Goal: Transaction & Acquisition: Book appointment/travel/reservation

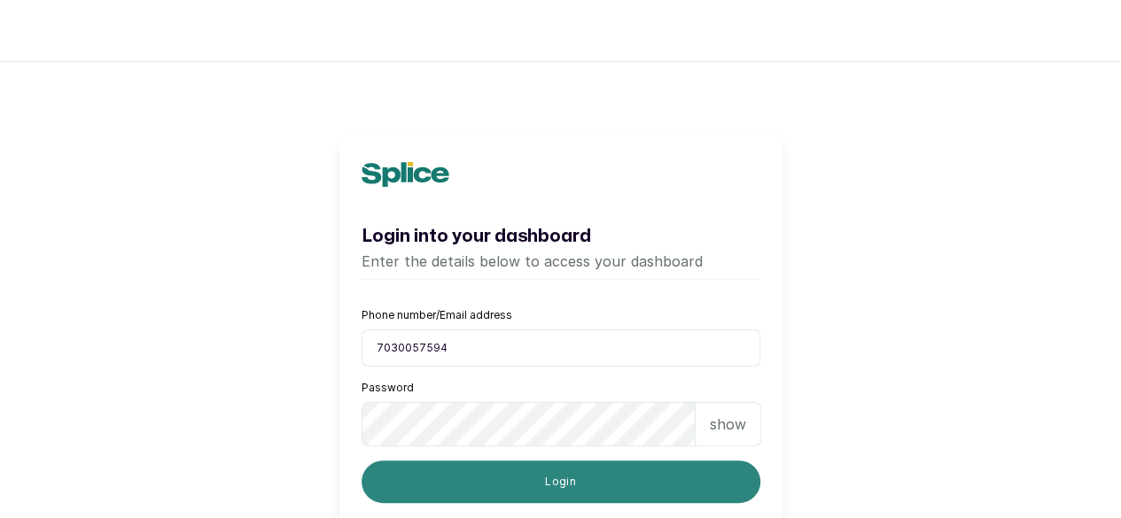
click at [516, 489] on button "Login" at bounding box center [561, 482] width 399 height 43
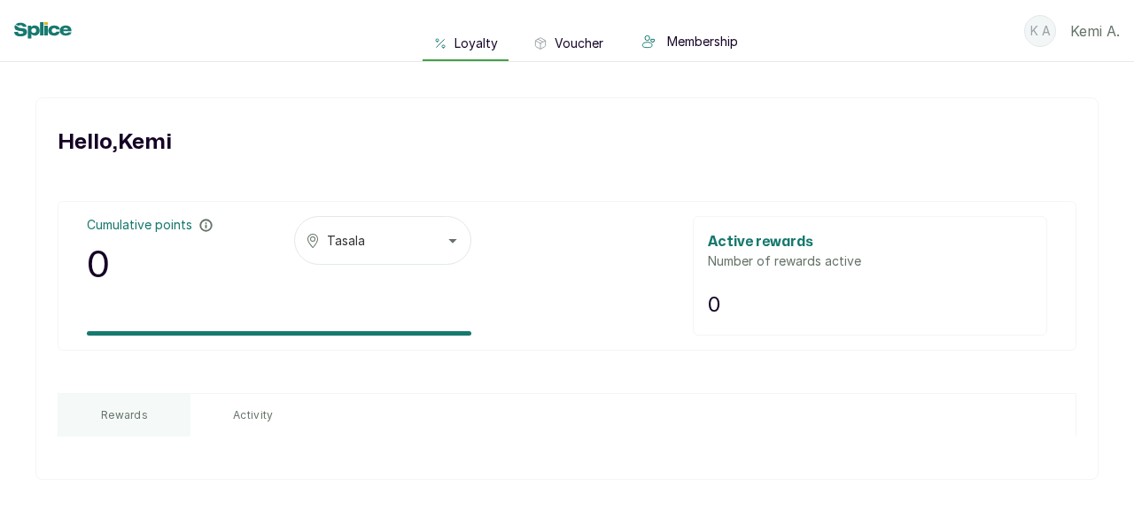
click at [377, 240] on button "Tasala" at bounding box center [382, 240] width 177 height 49
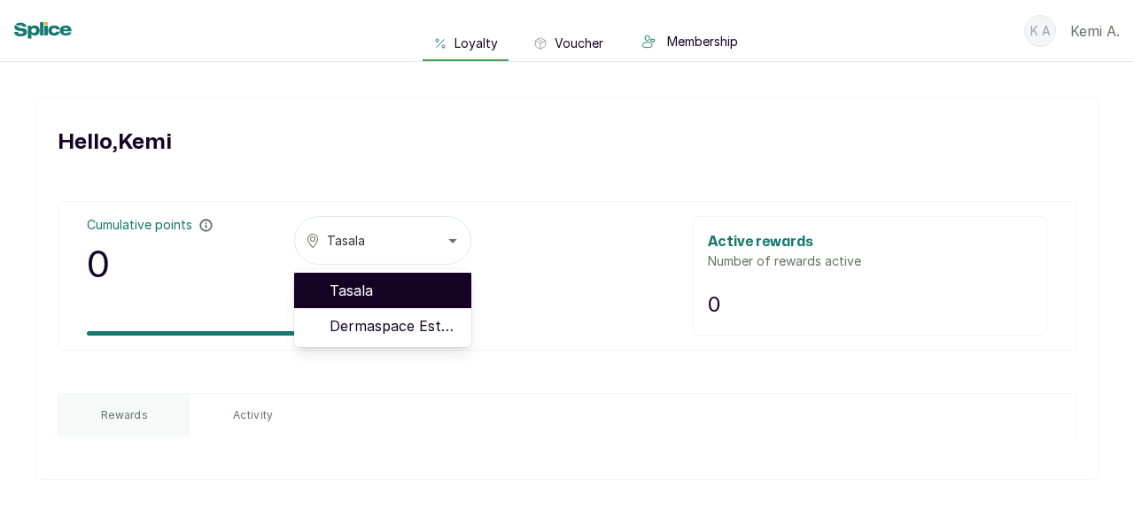
click at [383, 248] on button "Tasala" at bounding box center [382, 240] width 177 height 49
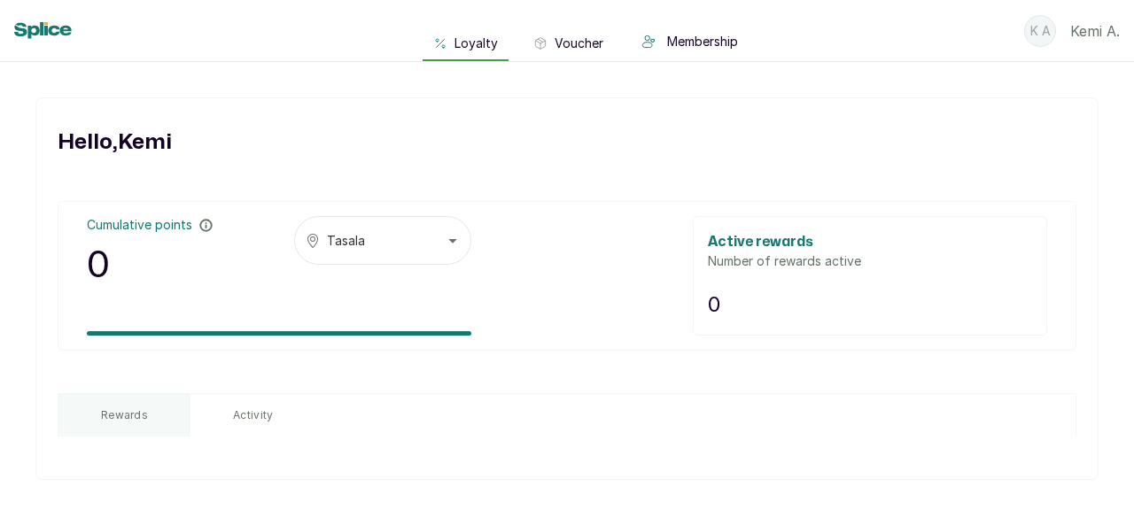
click at [237, 424] on button "Activity" at bounding box center [253, 415] width 125 height 43
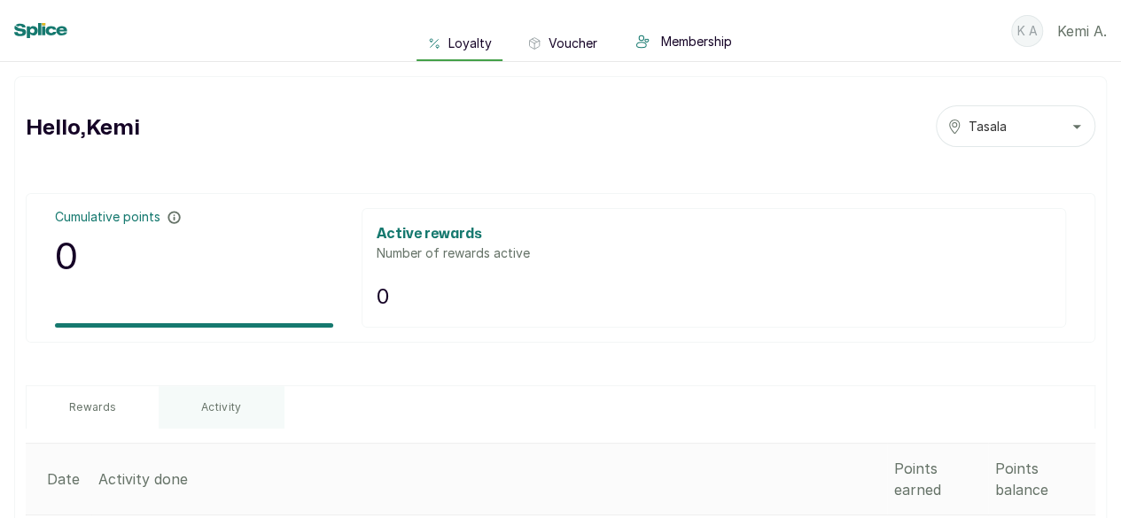
scroll to position [139, 0]
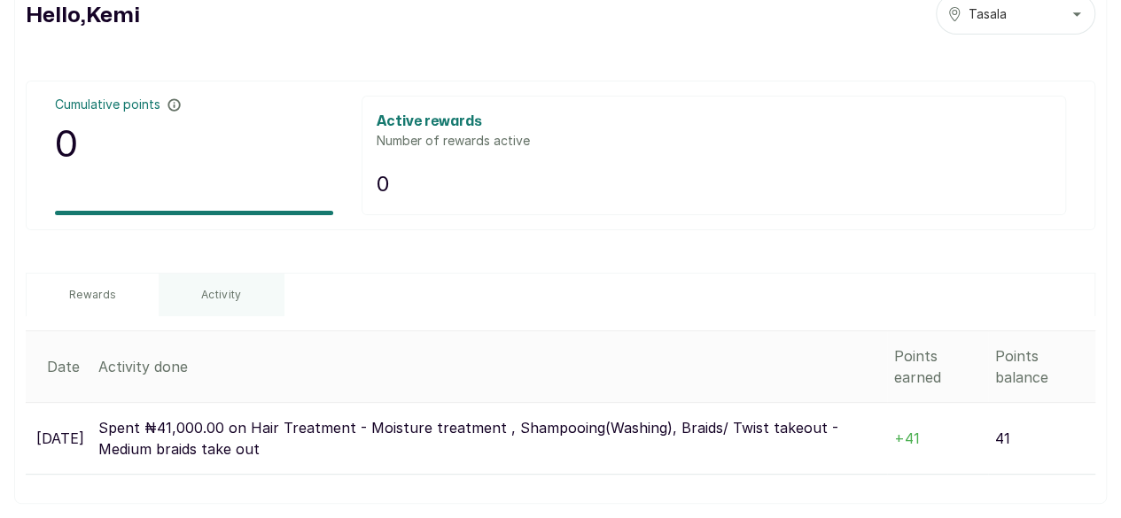
click at [159, 274] on button "Rewards" at bounding box center [93, 295] width 132 height 43
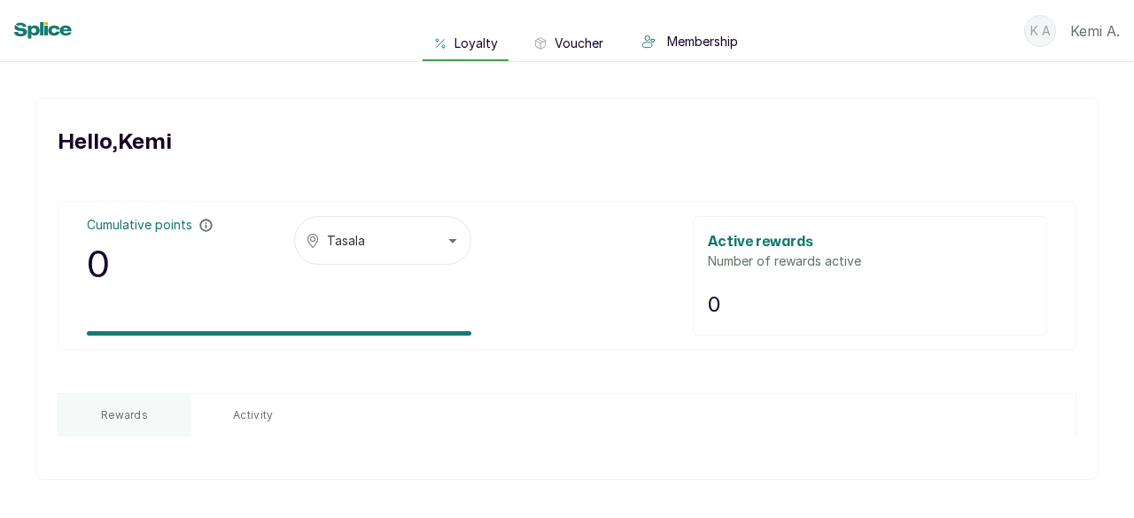
click at [54, 24] on icon at bounding box center [43, 30] width 58 height 16
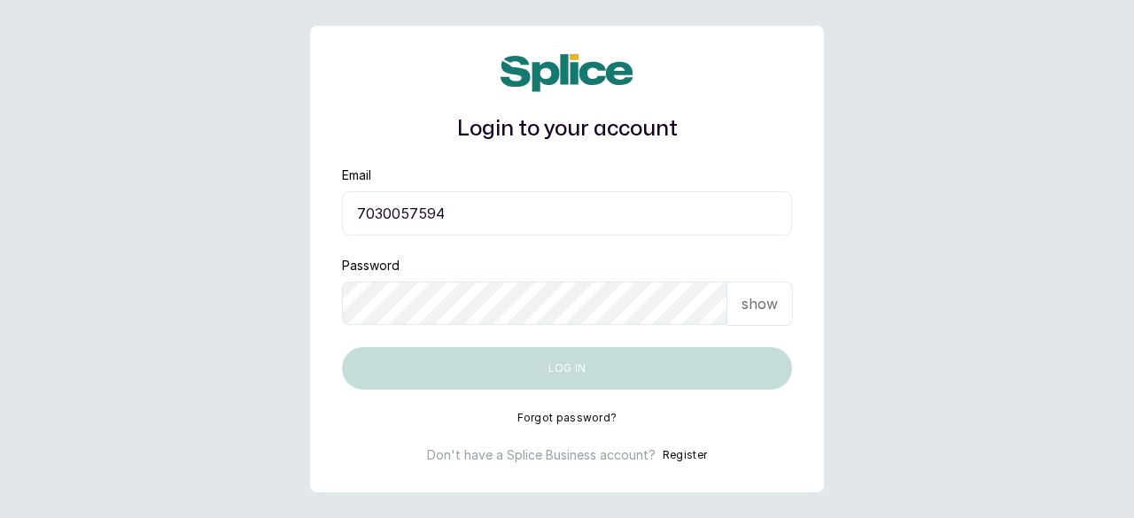
click at [542, 206] on input "7030057594" at bounding box center [567, 213] width 450 height 44
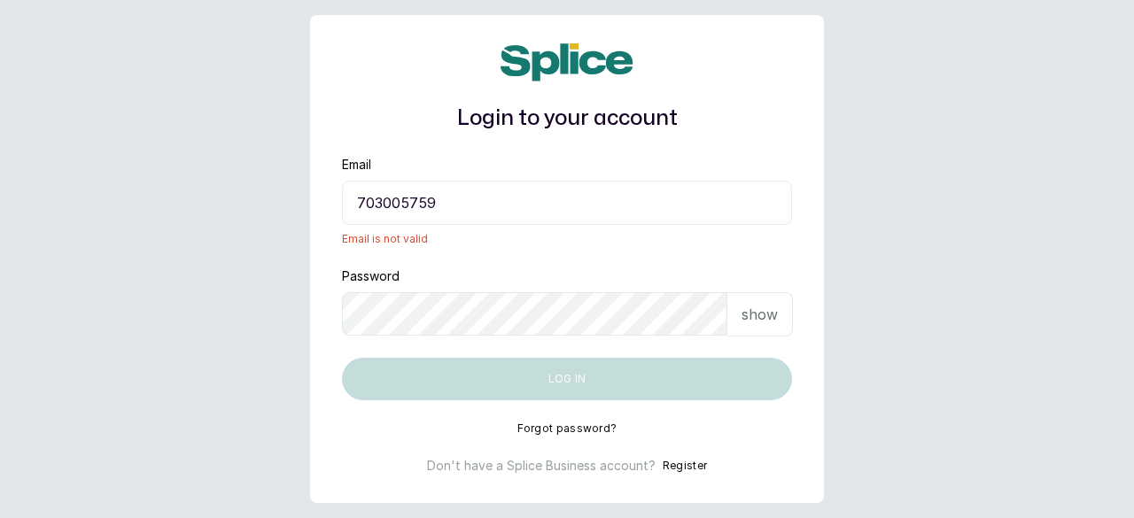
type input "7030057594"
click at [741, 159] on div "Email 7030057594 Email is not valid" at bounding box center [567, 201] width 450 height 90
click at [435, 205] on input "7030057594" at bounding box center [567, 203] width 450 height 44
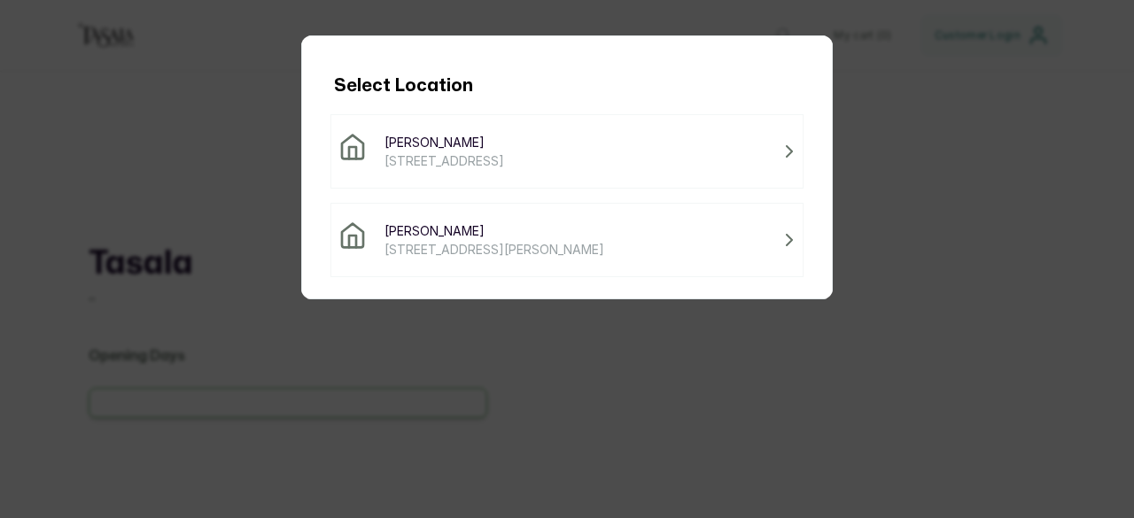
click at [504, 153] on span "130B Association Road, Lagos, Nigeria" at bounding box center [445, 161] width 120 height 19
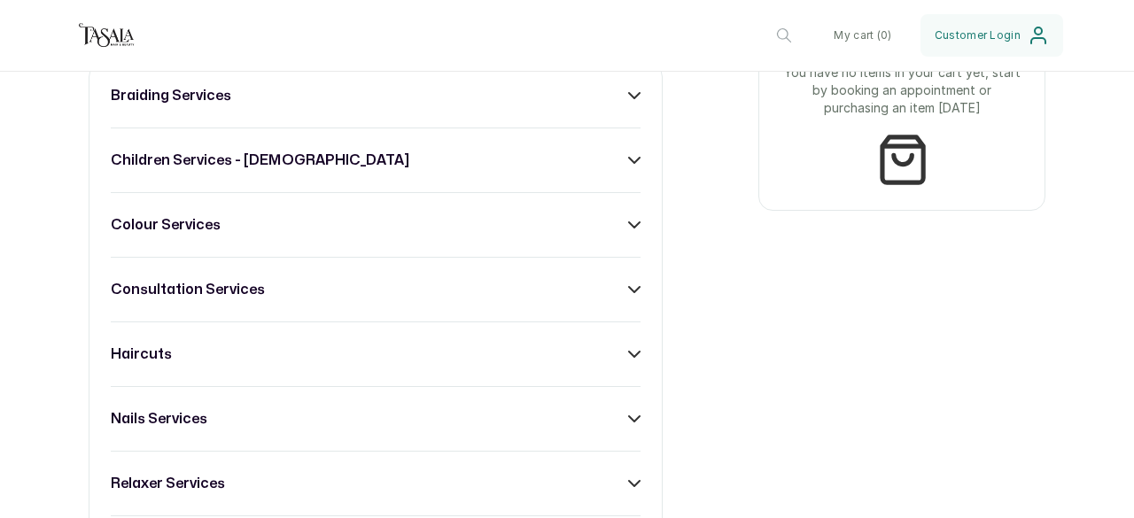
scroll to position [724, 0]
click at [380, 95] on div "braiding services children services - 4 to 10 years old colour services consult…" at bounding box center [376, 483] width 574 height 842
click at [393, 105] on div "braiding services" at bounding box center [376, 94] width 530 height 21
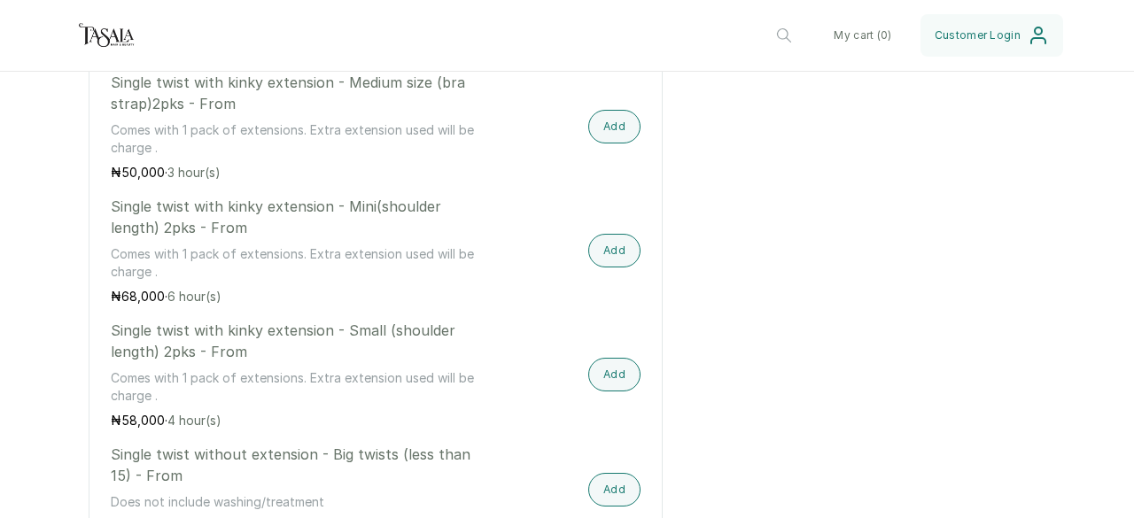
scroll to position [3798, 0]
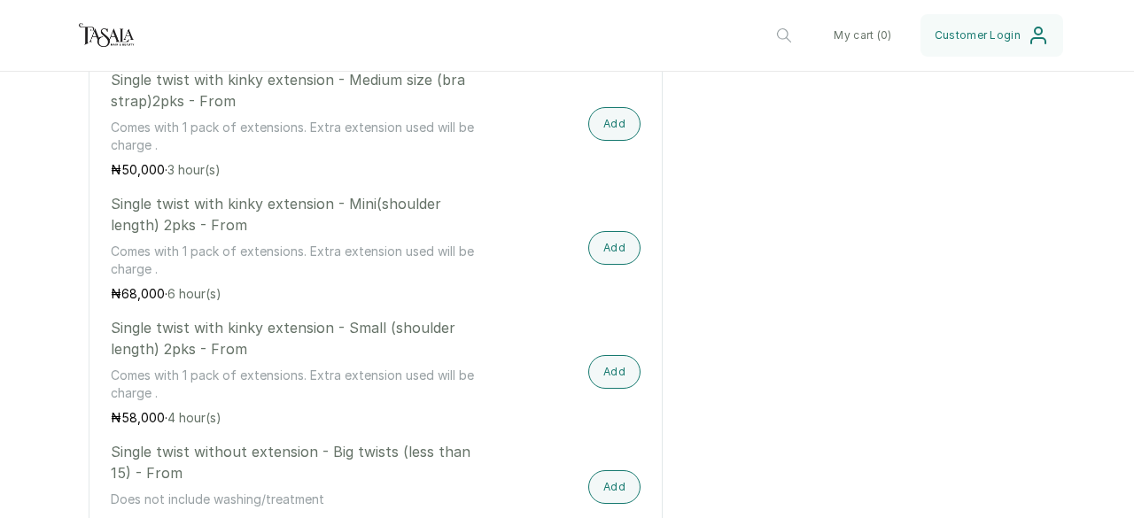
click at [206, 243] on p "Comes with 1 pack of extensions. Extra extension used will be charge ." at bounding box center [296, 260] width 371 height 35
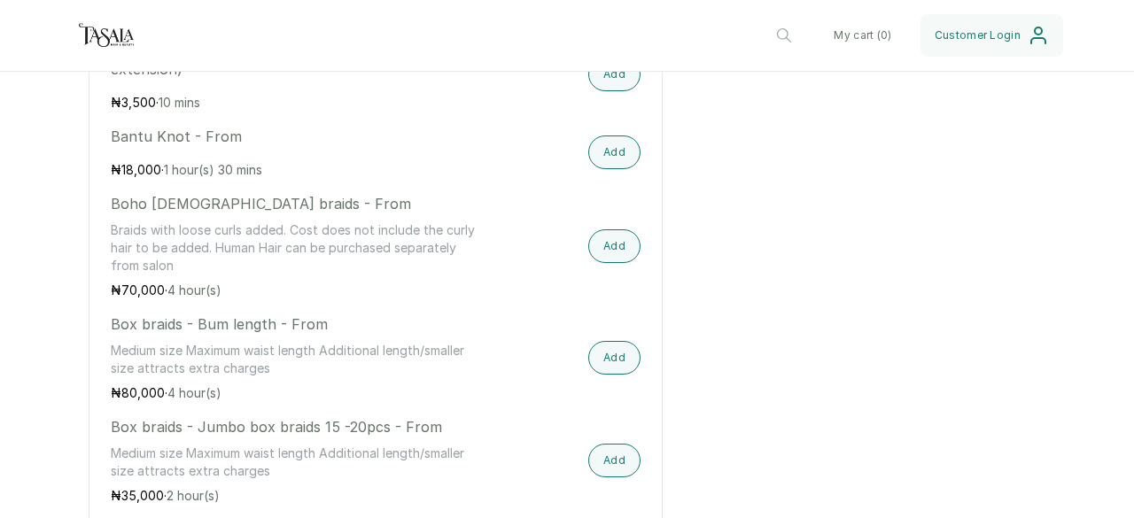
scroll to position [962, 0]
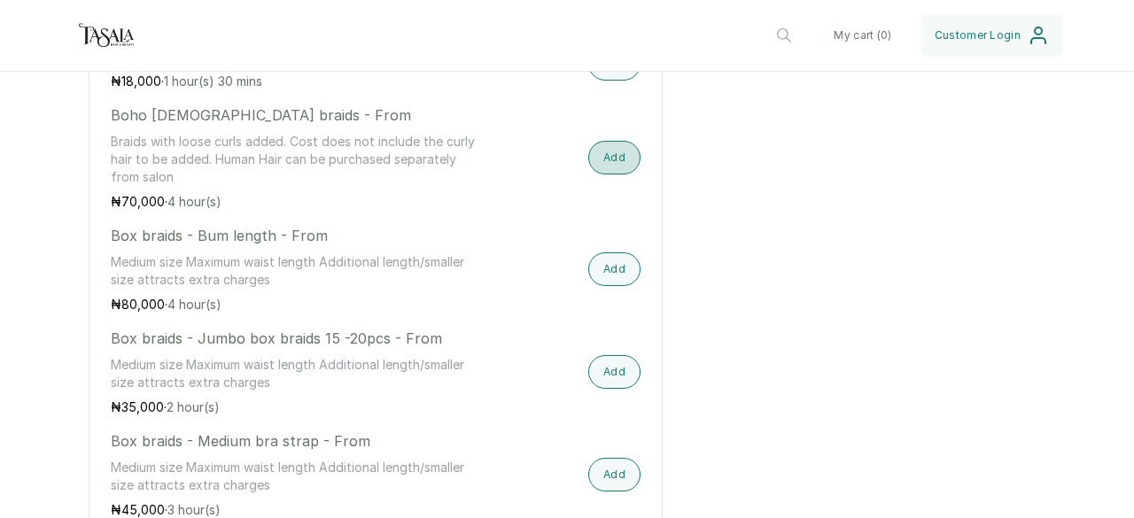
click at [610, 166] on button "Add" at bounding box center [614, 158] width 52 height 34
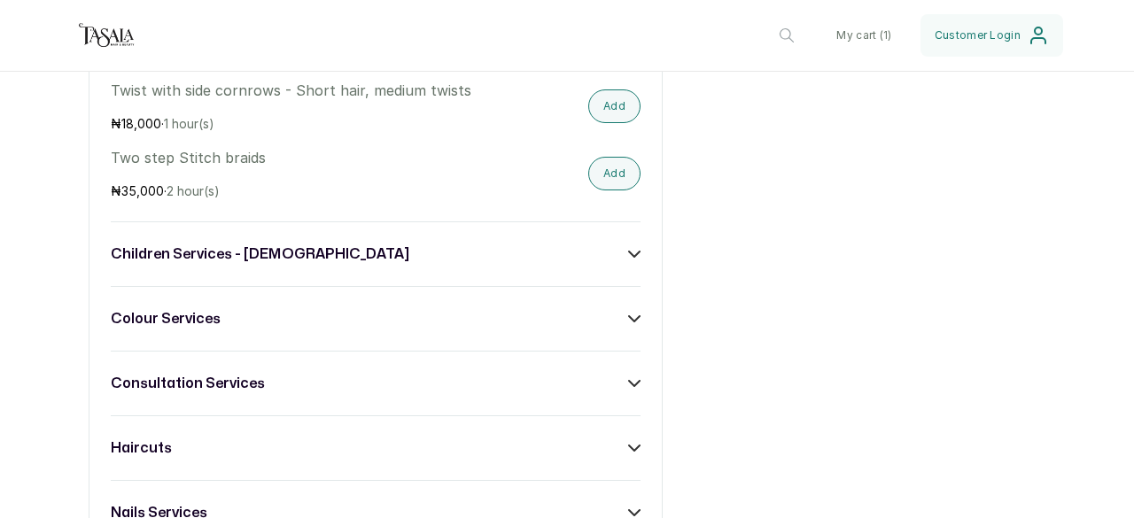
scroll to position [5310, 0]
click at [628, 311] on icon at bounding box center [634, 317] width 12 height 12
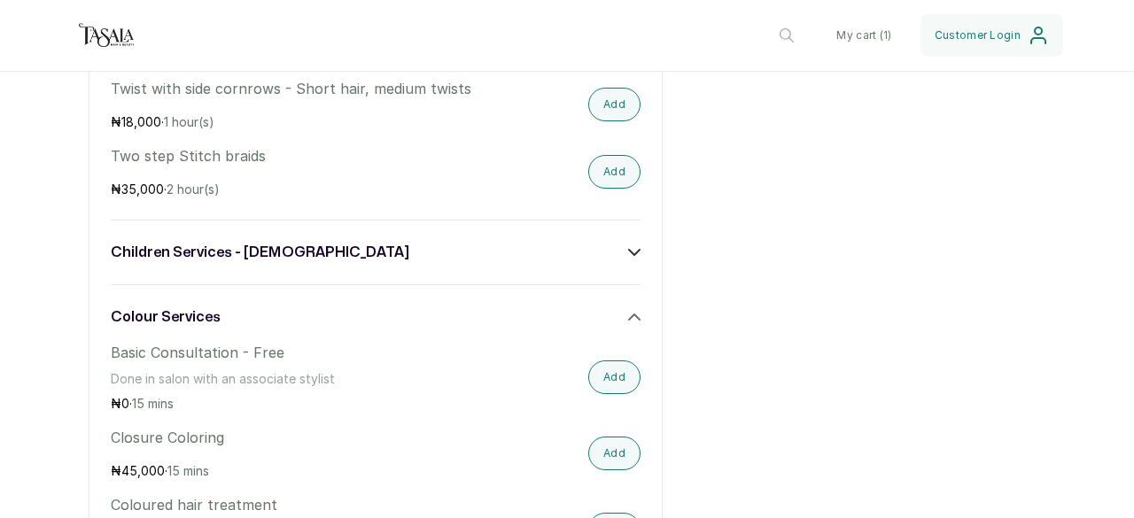
click at [628, 311] on icon at bounding box center [634, 317] width 12 height 12
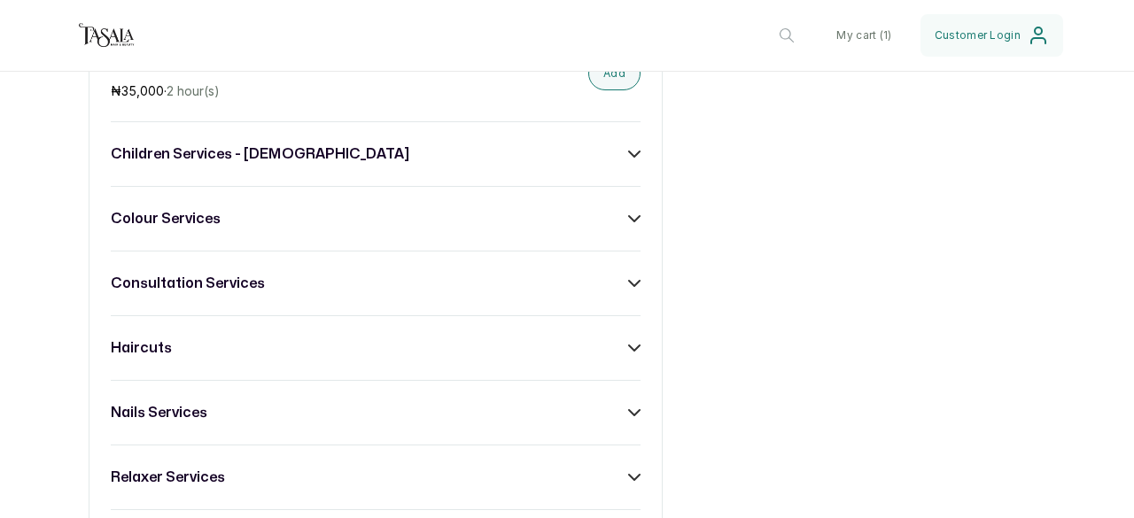
scroll to position [5409, 0]
click at [628, 276] on icon at bounding box center [634, 282] width 12 height 12
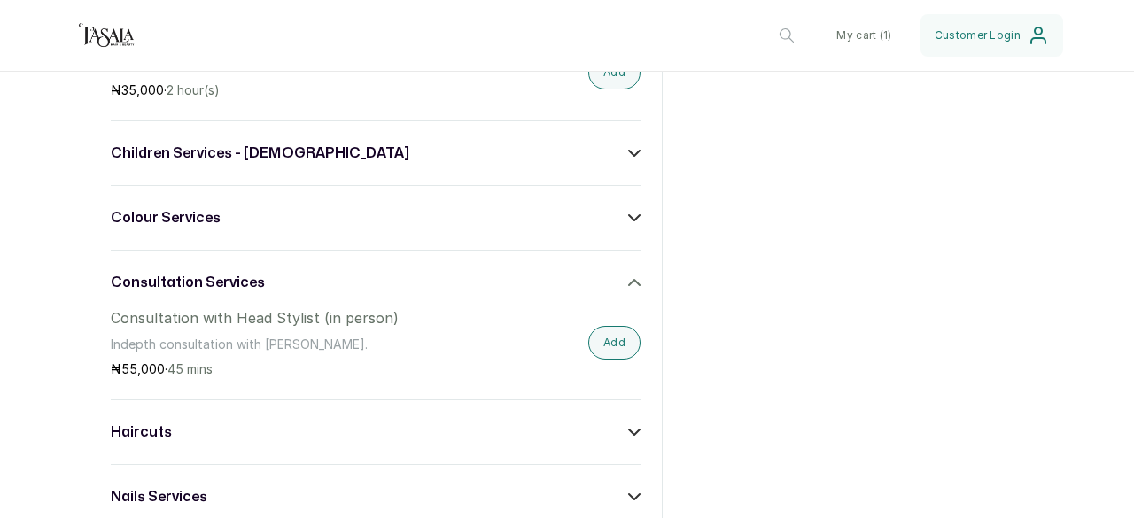
click at [629, 280] on icon at bounding box center [634, 282] width 11 height 5
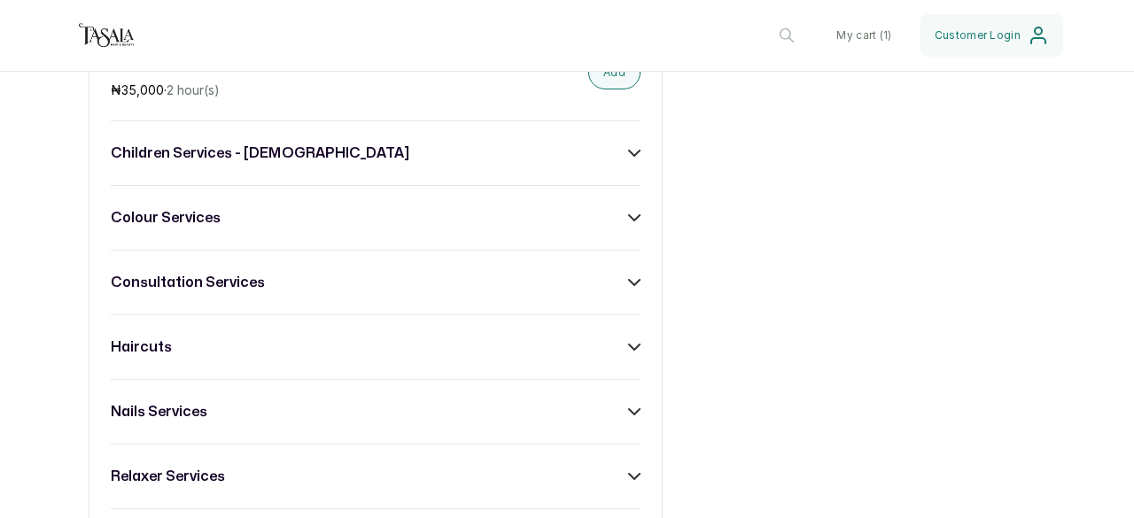
click at [628, 341] on icon at bounding box center [634, 347] width 12 height 12
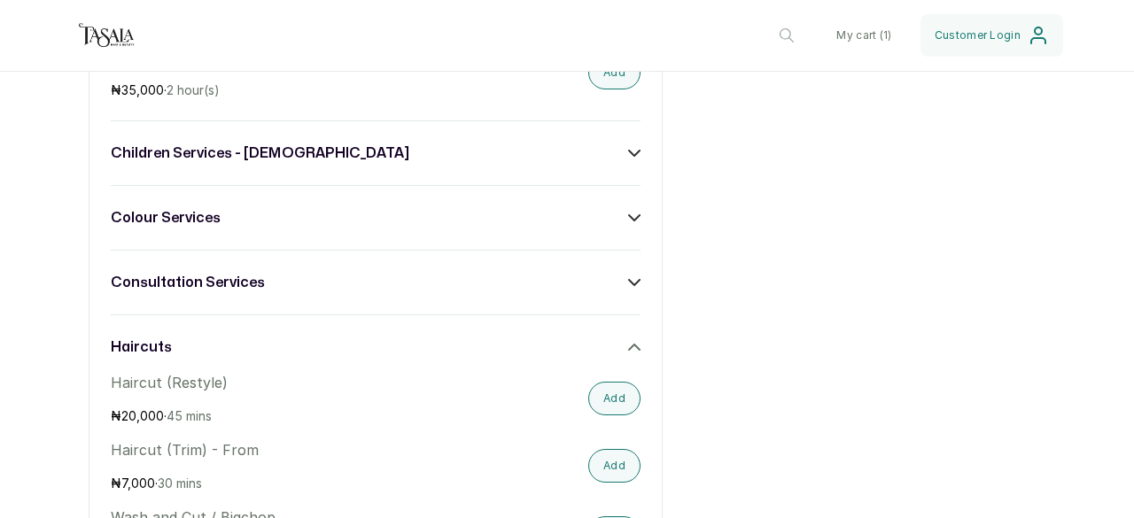
click at [628, 341] on icon at bounding box center [634, 347] width 12 height 12
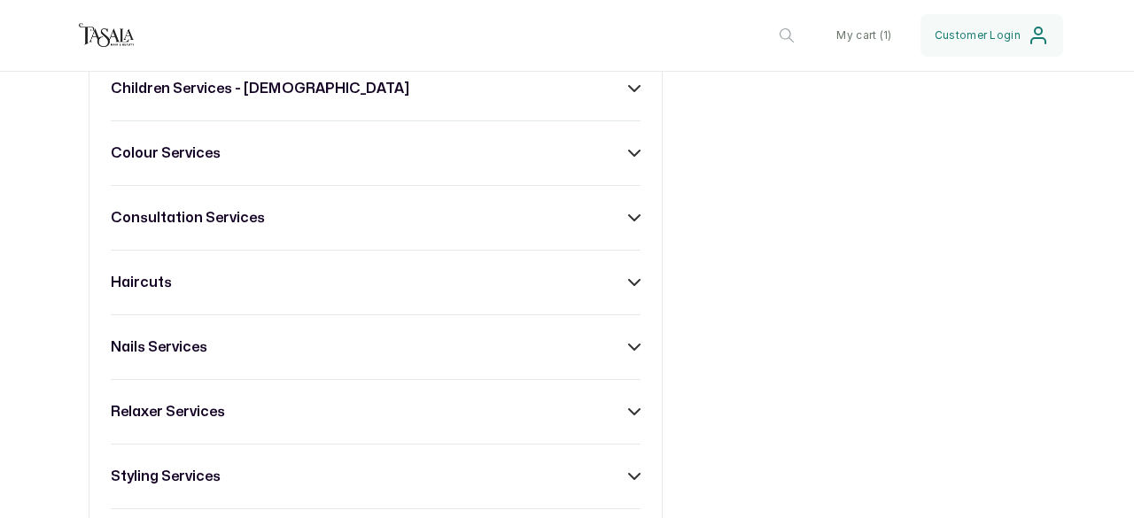
scroll to position [5478, 0]
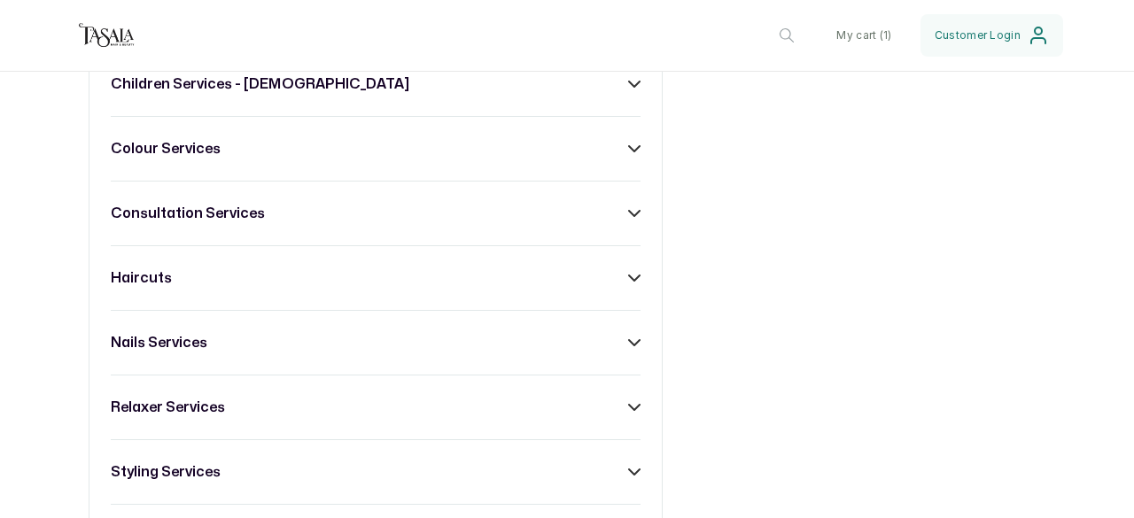
click at [628, 337] on icon at bounding box center [634, 343] width 12 height 12
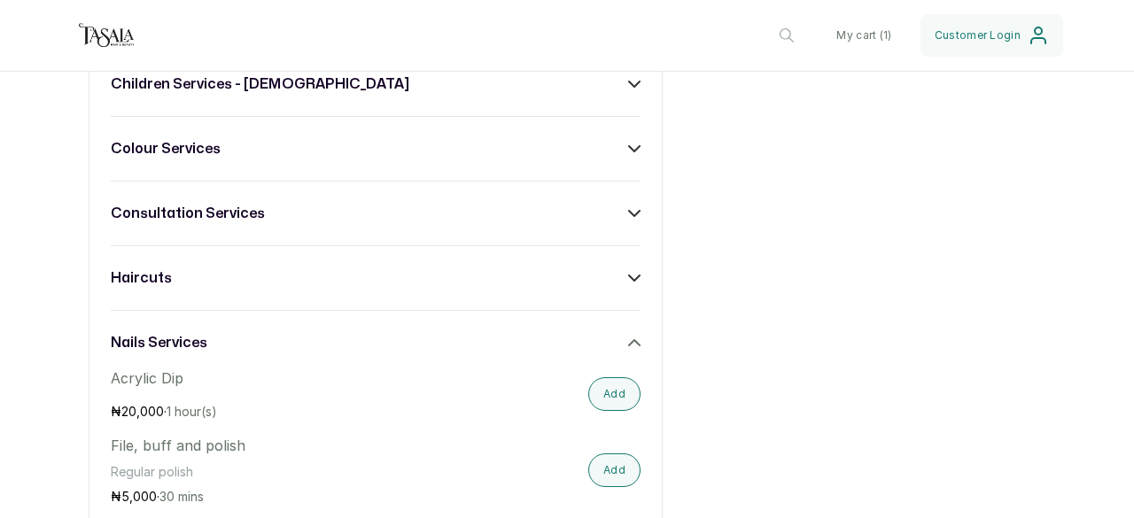
click at [628, 337] on icon at bounding box center [634, 343] width 12 height 12
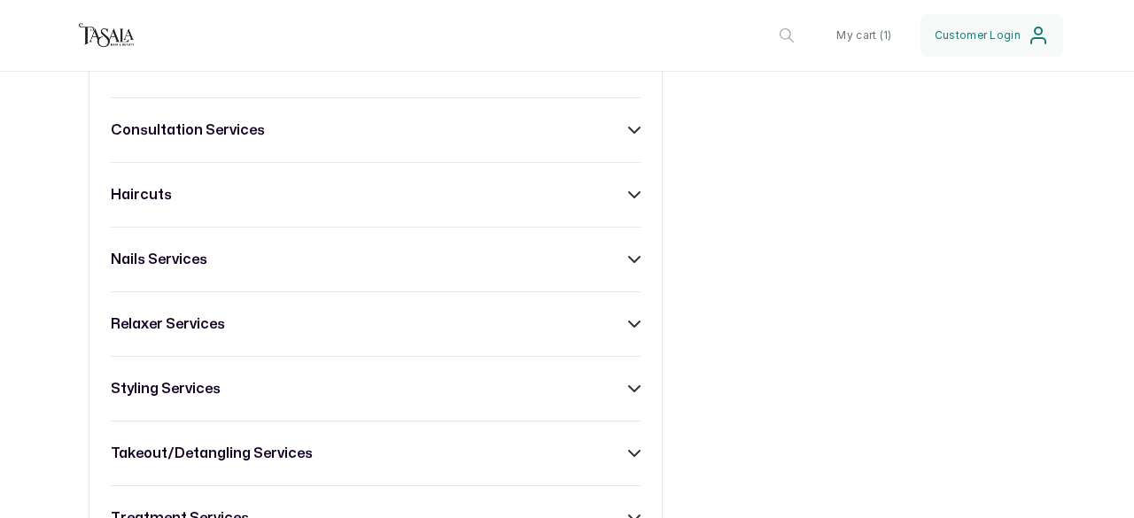
scroll to position [5565, 0]
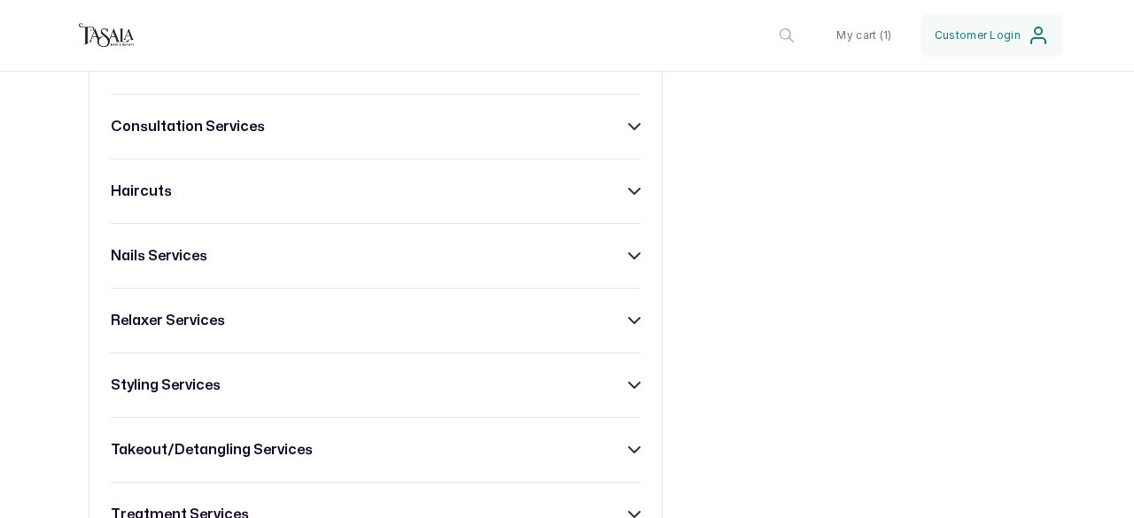
click at [628, 444] on icon at bounding box center [634, 450] width 12 height 12
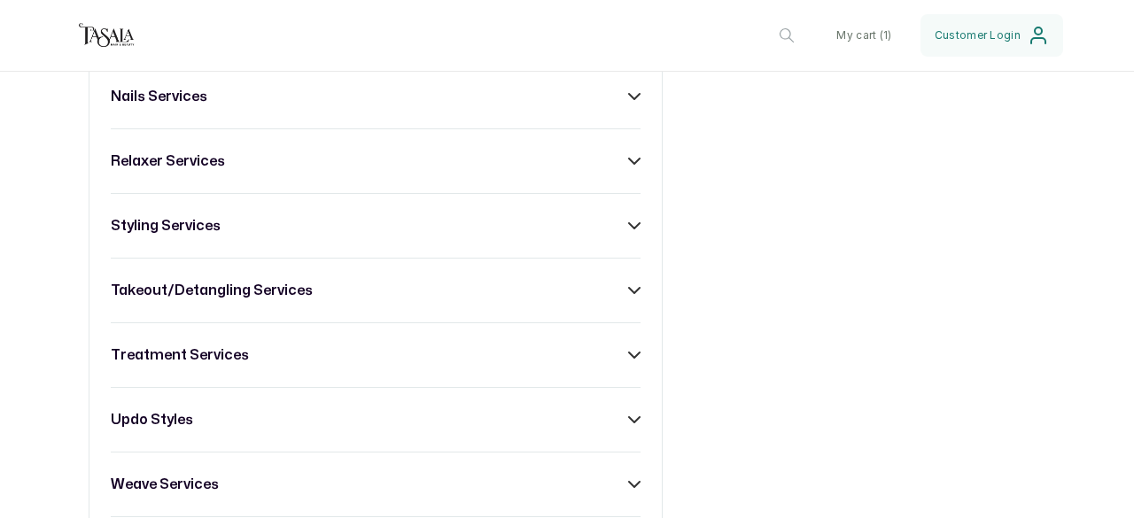
scroll to position [5726, 0]
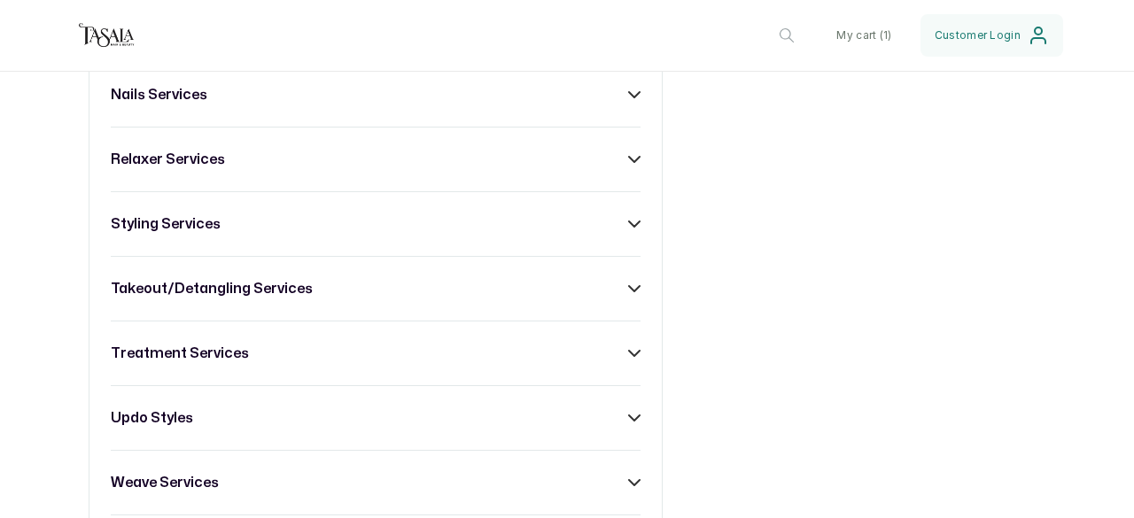
click at [628, 347] on icon at bounding box center [634, 353] width 12 height 12
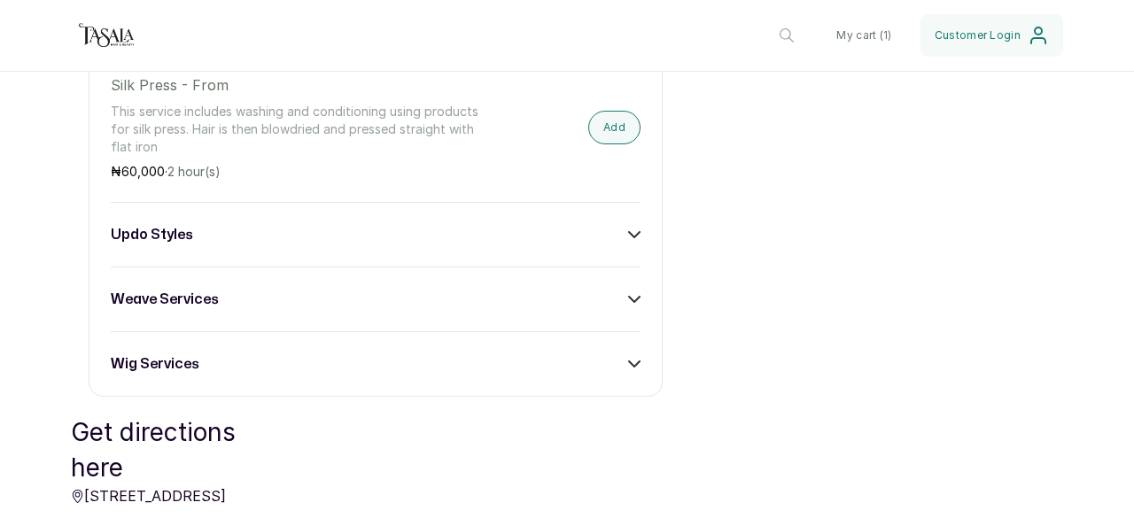
scroll to position [6599, 0]
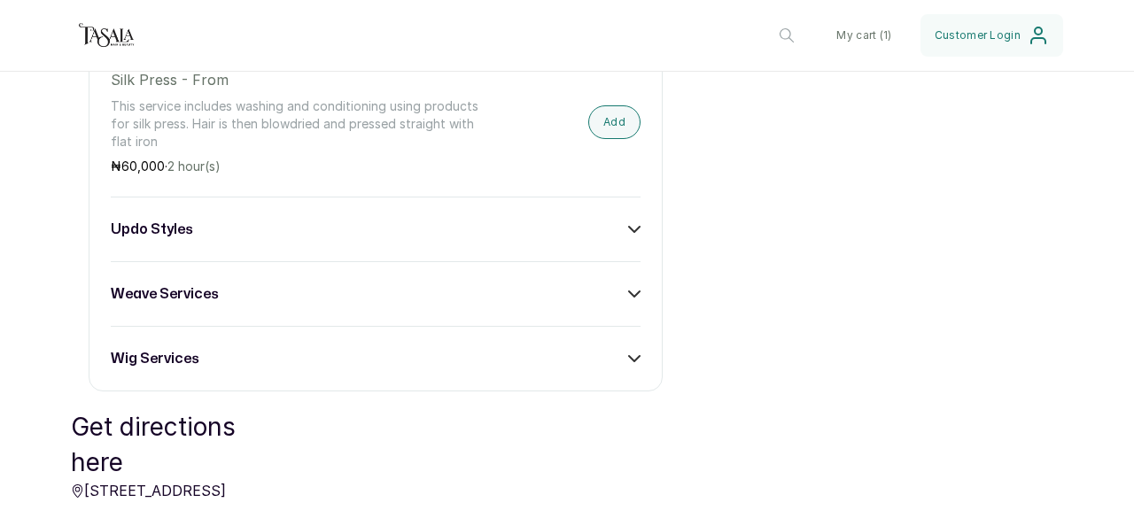
click at [239, 284] on div "weave services" at bounding box center [376, 294] width 530 height 21
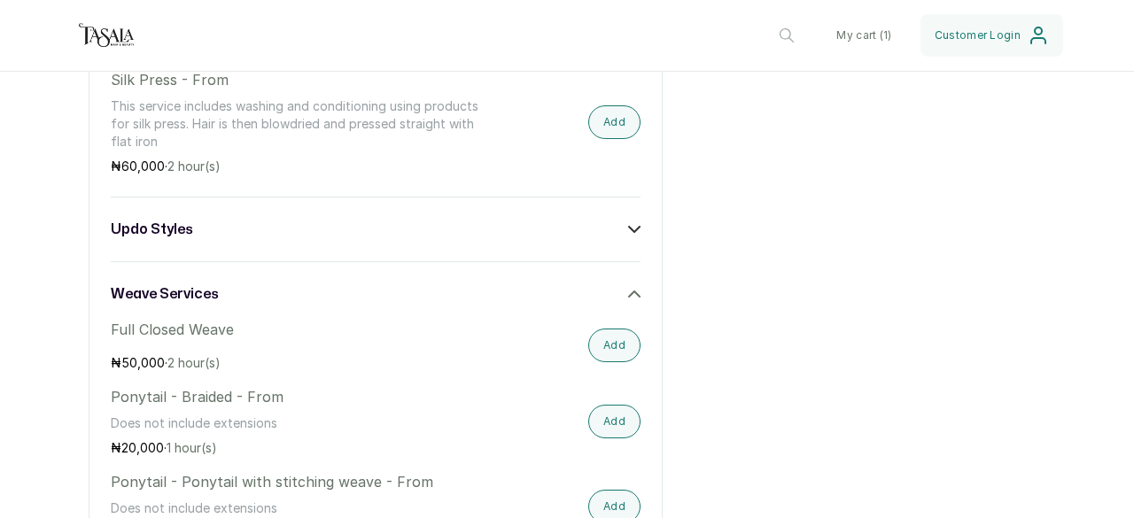
click at [631, 288] on icon at bounding box center [634, 294] width 12 height 12
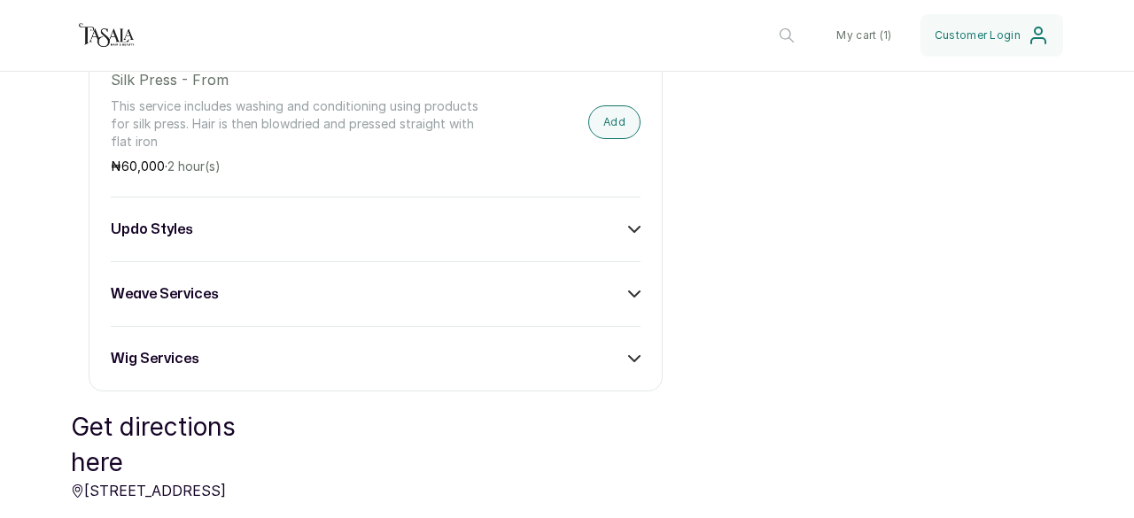
click at [629, 227] on icon at bounding box center [634, 229] width 11 height 5
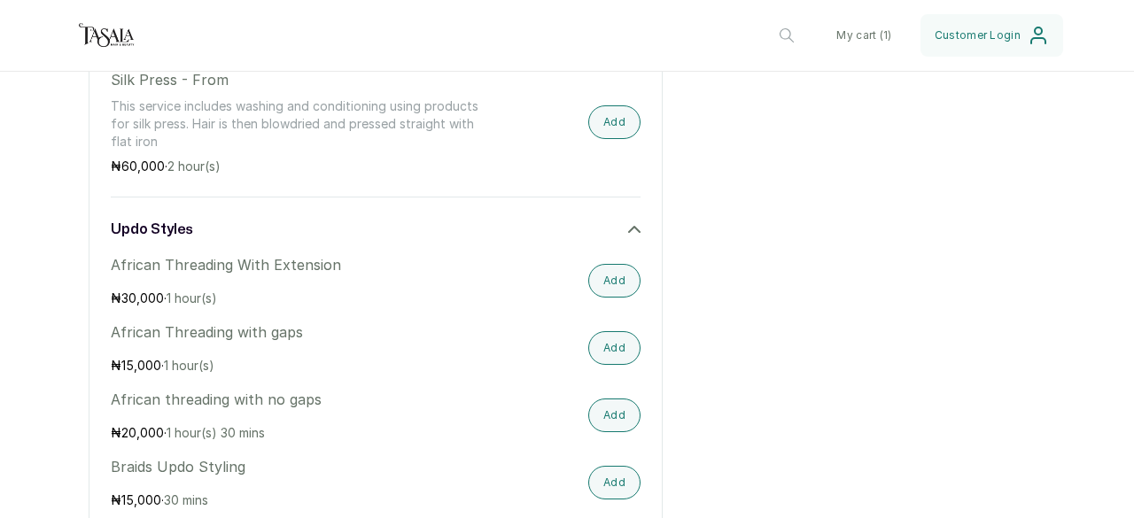
click at [628, 223] on icon at bounding box center [634, 229] width 12 height 12
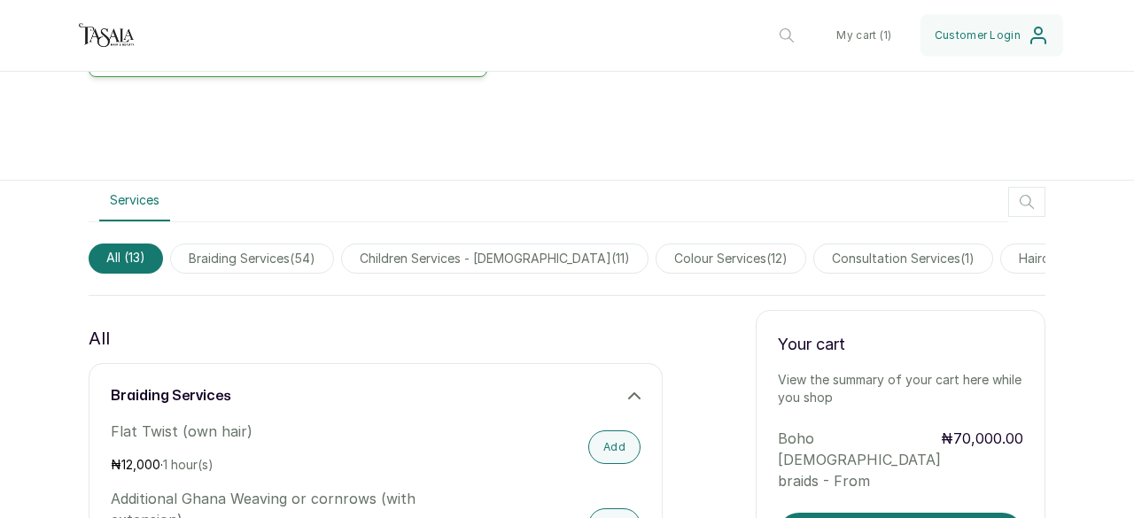
scroll to position [424, 0]
click at [292, 260] on span "braiding services ( 54 )" at bounding box center [252, 258] width 164 height 30
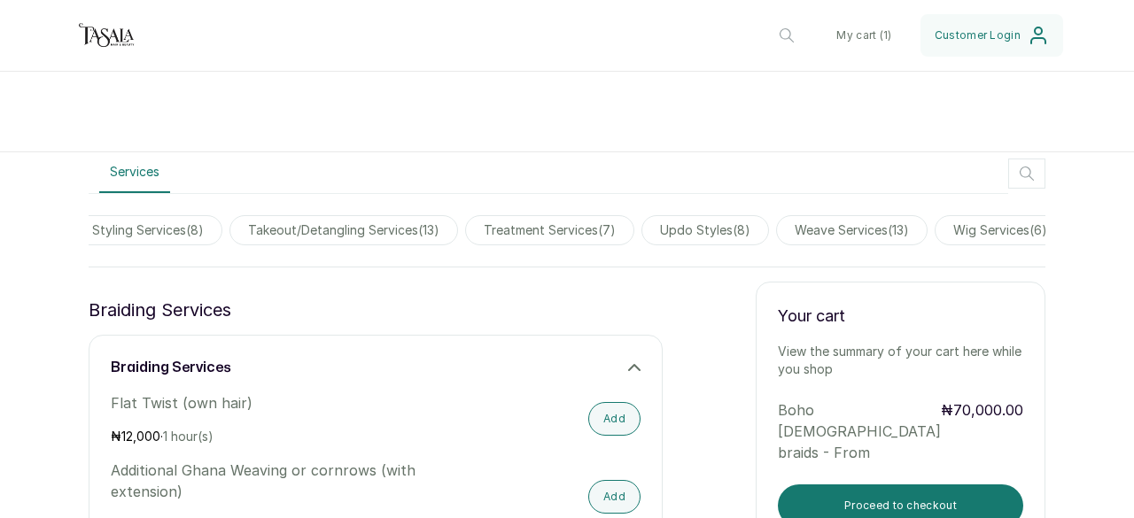
scroll to position [0, 1382]
click at [539, 227] on span "treatment services ( 7 )" at bounding box center [529, 230] width 169 height 30
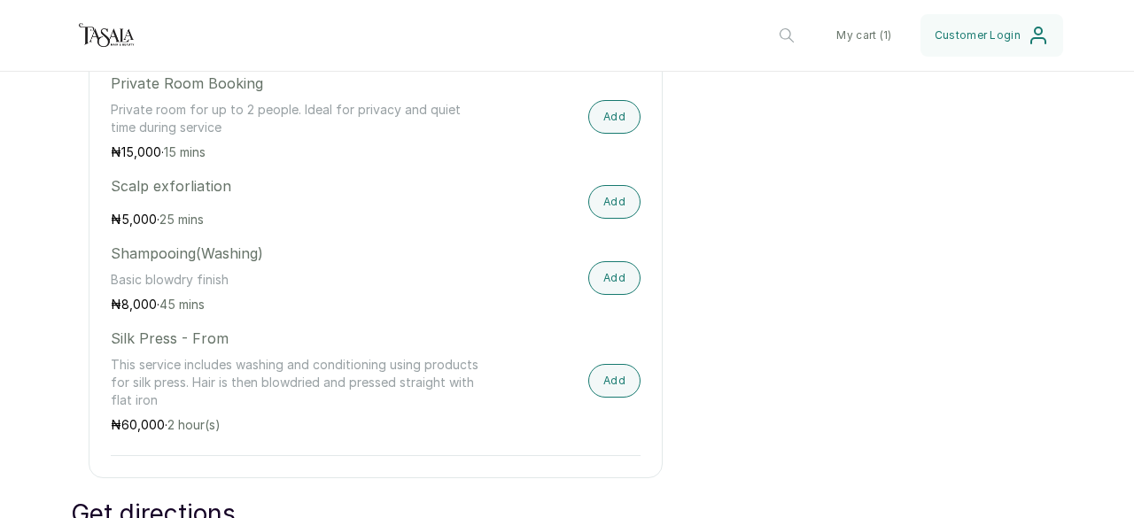
scroll to position [1080, 0]
click at [599, 286] on button "Add" at bounding box center [614, 278] width 52 height 34
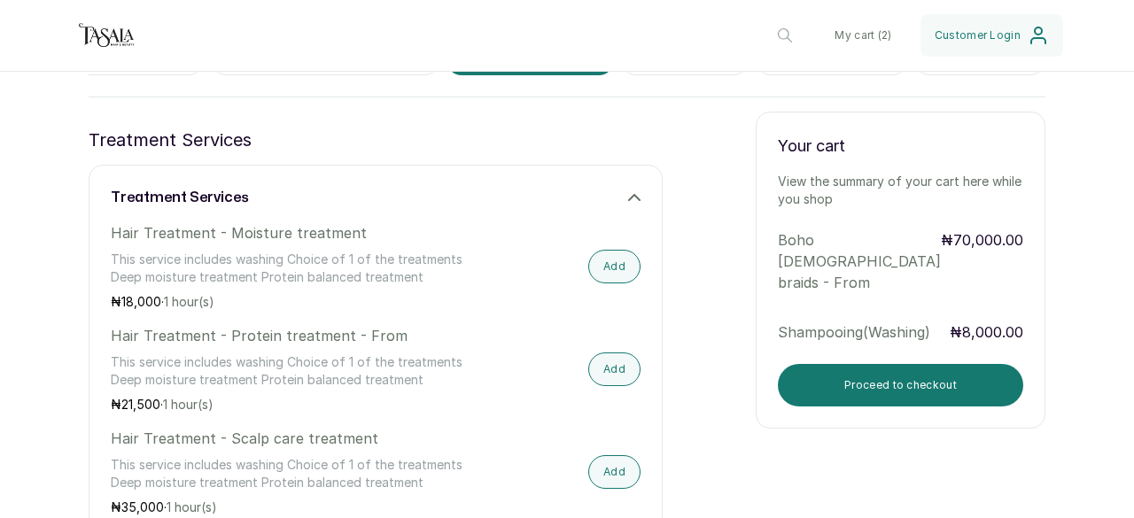
scroll to position [488, 0]
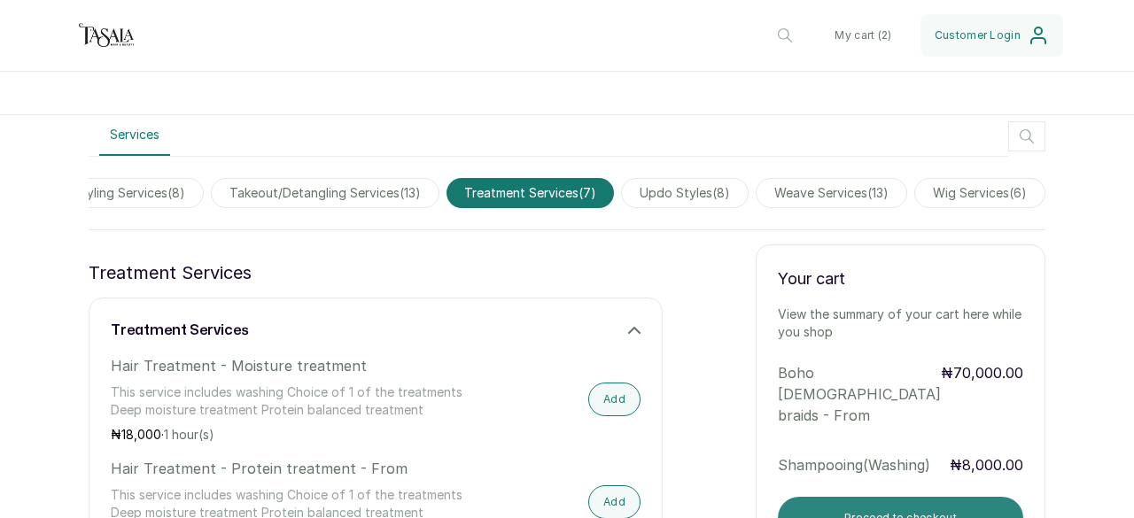
click at [861, 501] on button "Proceed to checkout" at bounding box center [900, 518] width 245 height 43
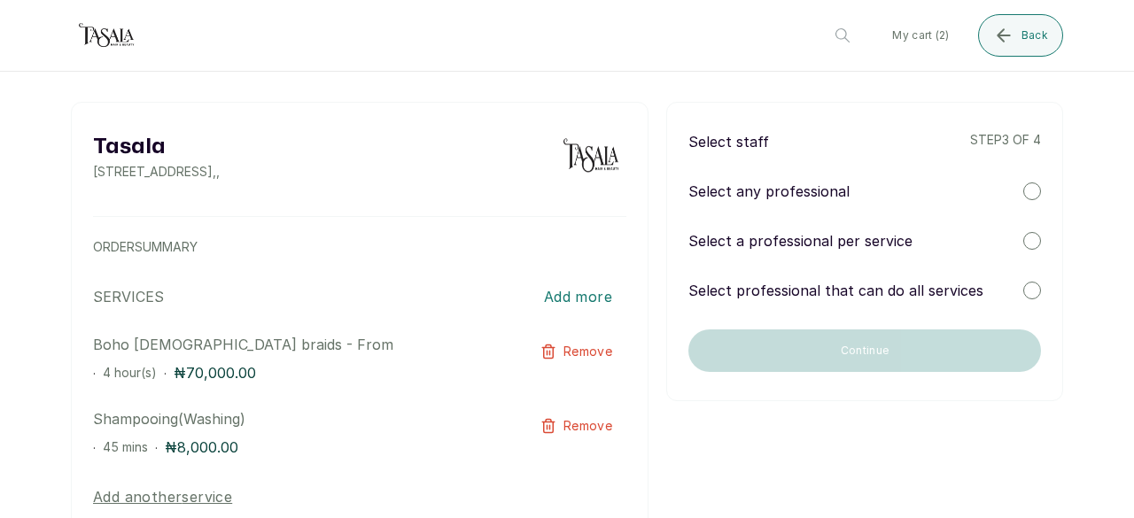
scroll to position [0, 0]
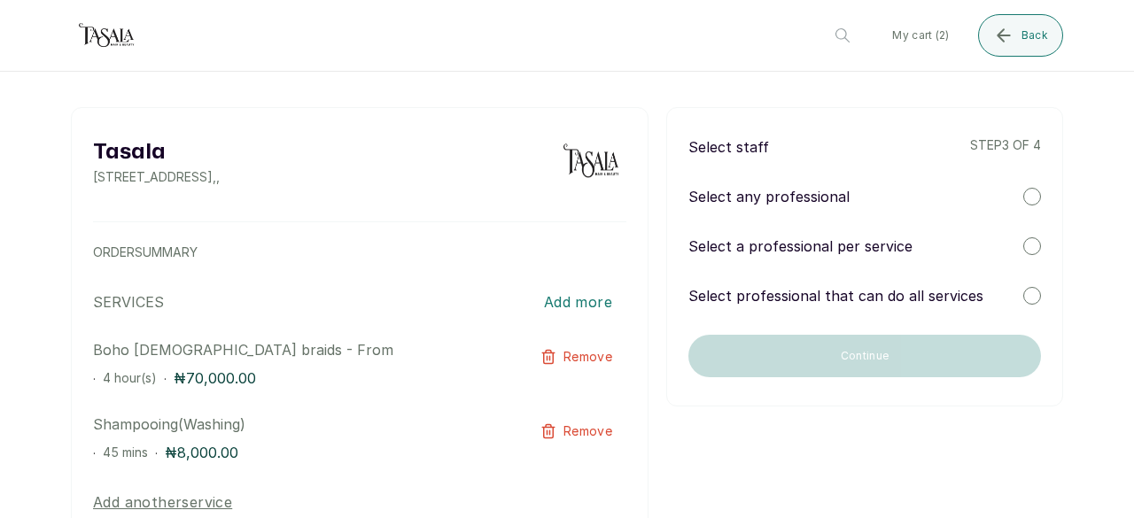
click at [957, 202] on div "Select any professional" at bounding box center [865, 196] width 353 height 21
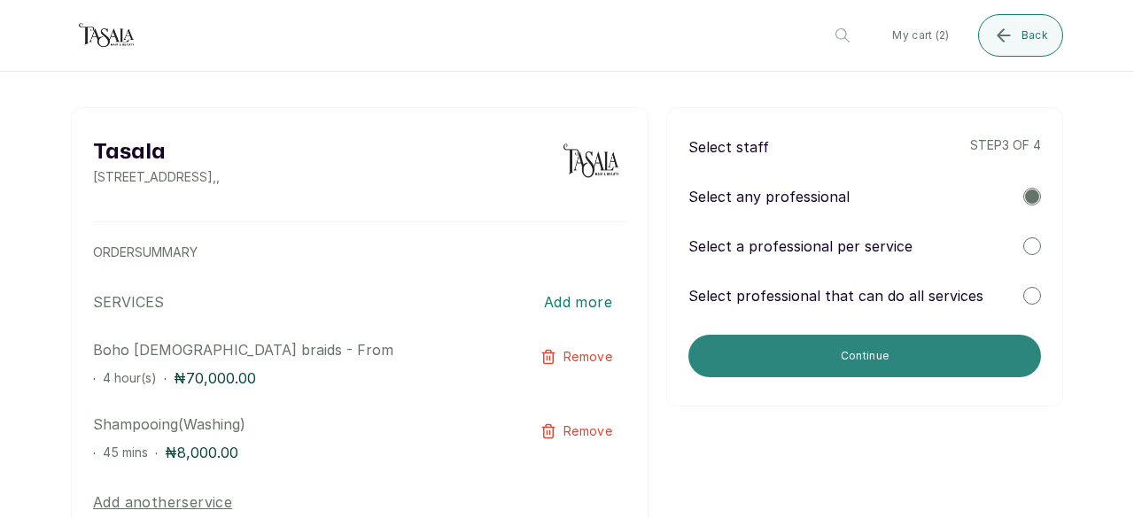
click at [845, 362] on button "Continue" at bounding box center [865, 356] width 353 height 43
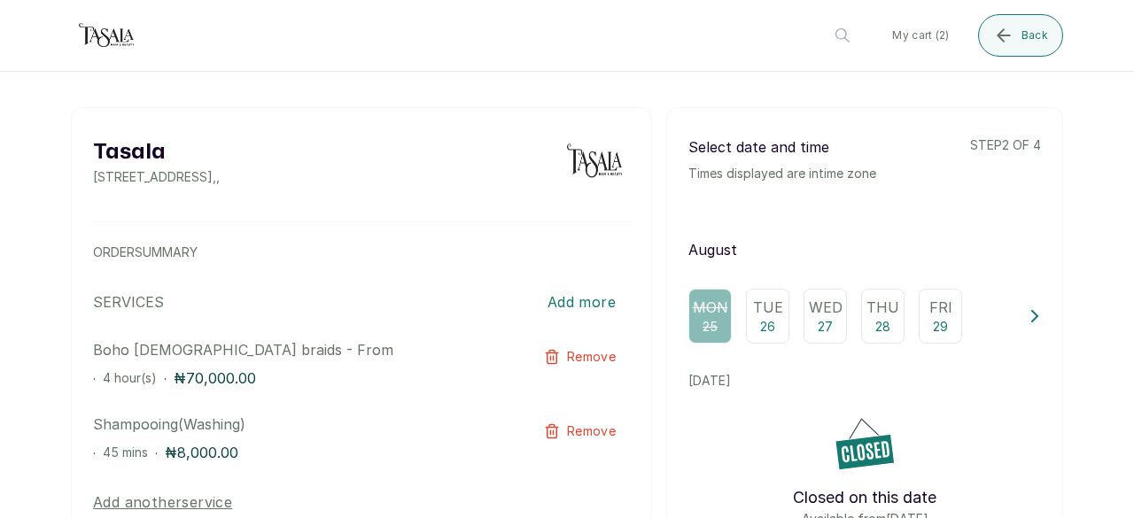
click at [760, 330] on p "26" at bounding box center [767, 327] width 15 height 18
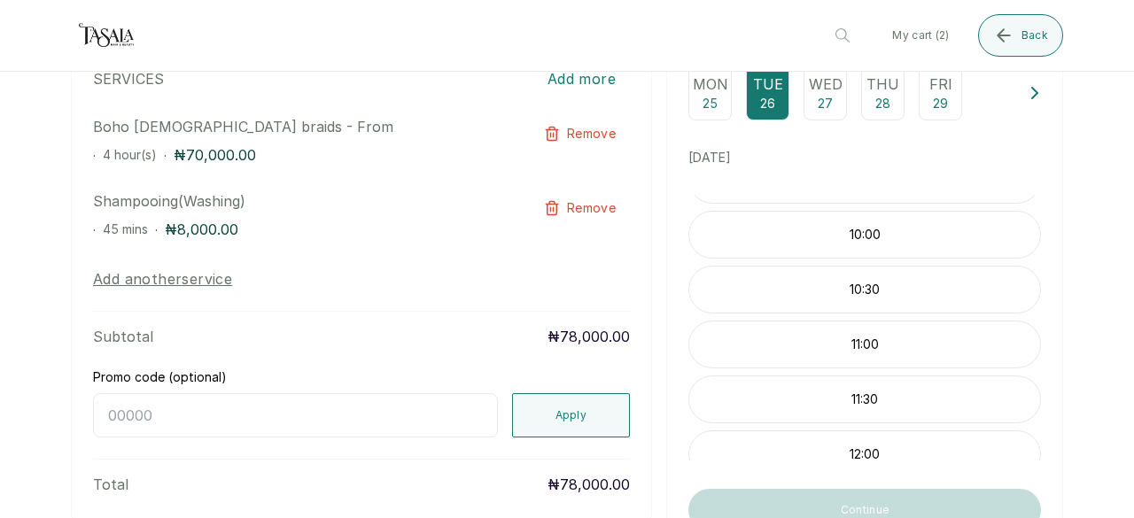
scroll to position [37, 0]
click at [842, 410] on p "11:30" at bounding box center [864, 402] width 351 height 18
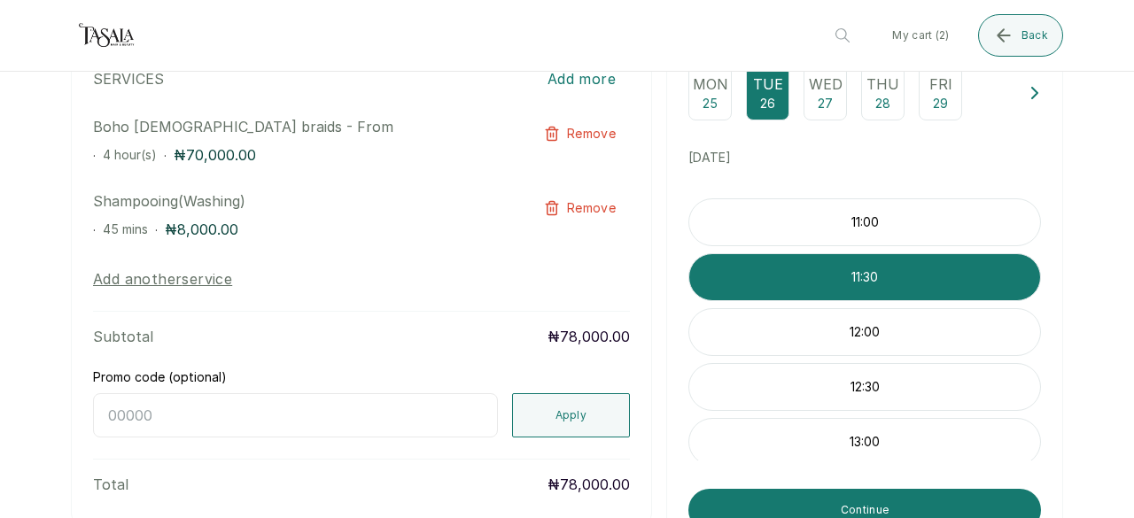
scroll to position [322, 0]
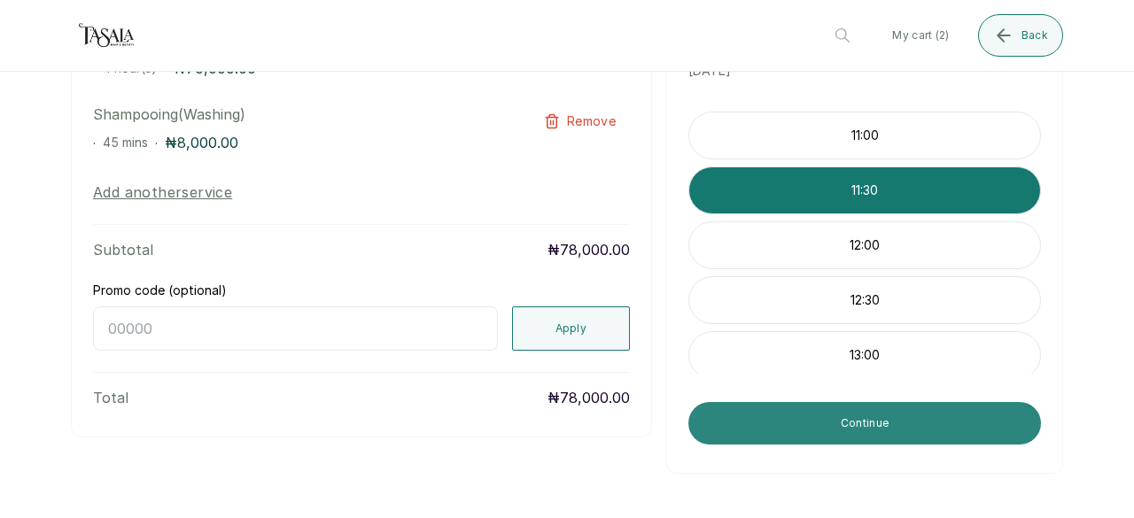
click at [838, 431] on button "Continue" at bounding box center [865, 423] width 353 height 43
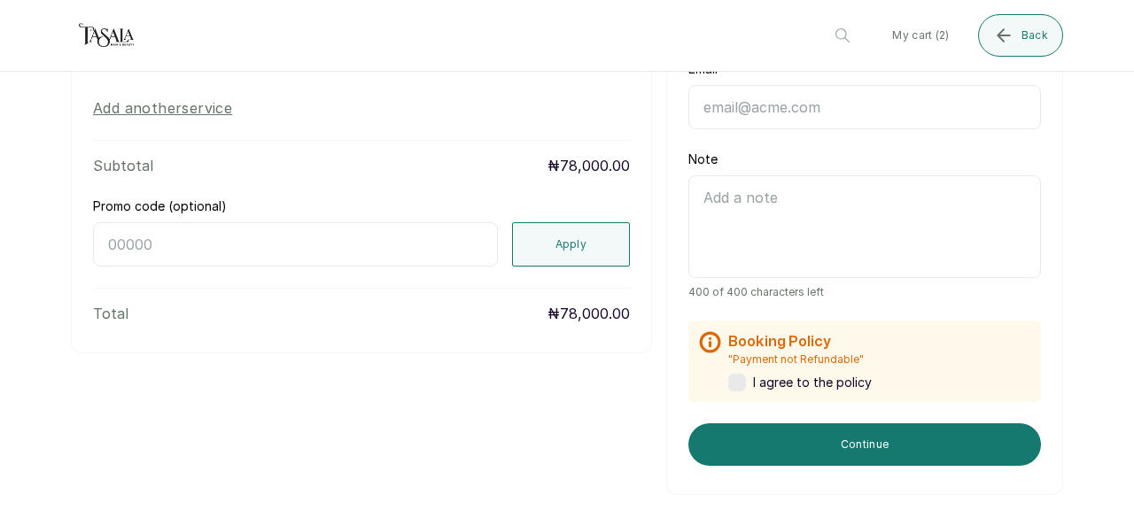
scroll to position [406, 0]
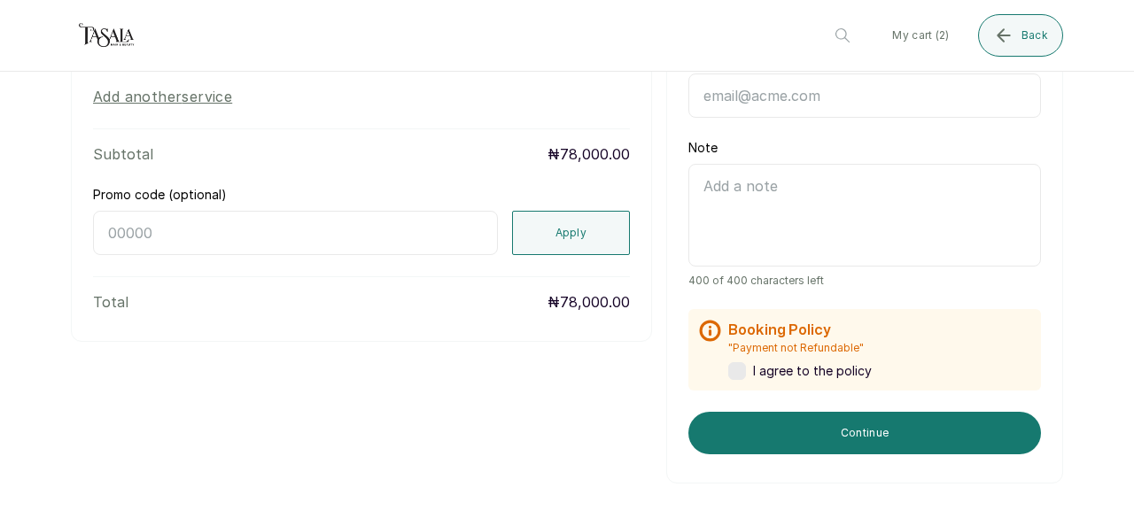
click at [732, 366] on label at bounding box center [737, 371] width 18 height 18
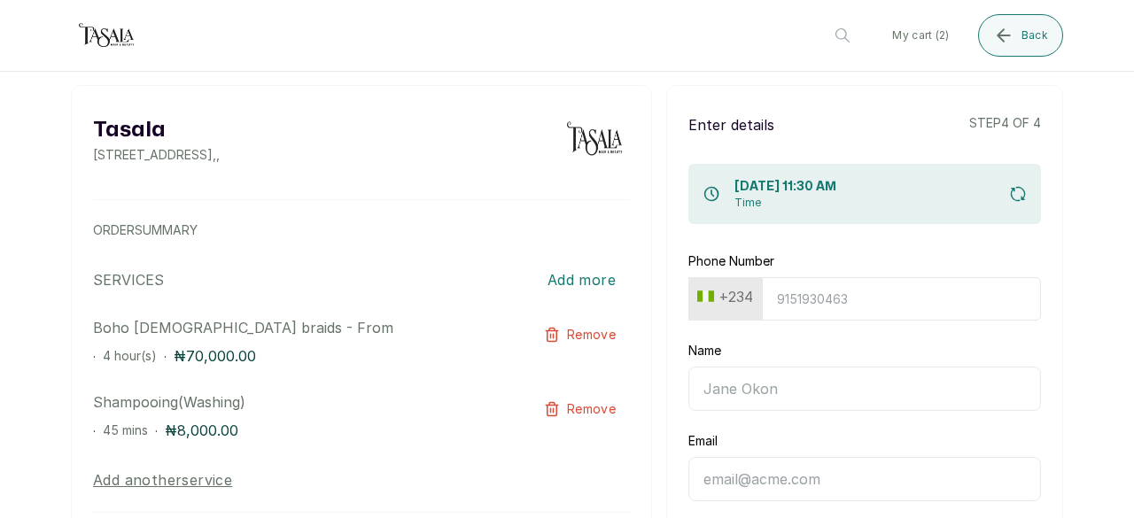
scroll to position [20, 0]
click at [821, 303] on input "Phone Number" at bounding box center [901, 300] width 279 height 43
type input "7030057594"
type input "Kemi Ayanlowo"
type input "ayankemi@yahoo.com"
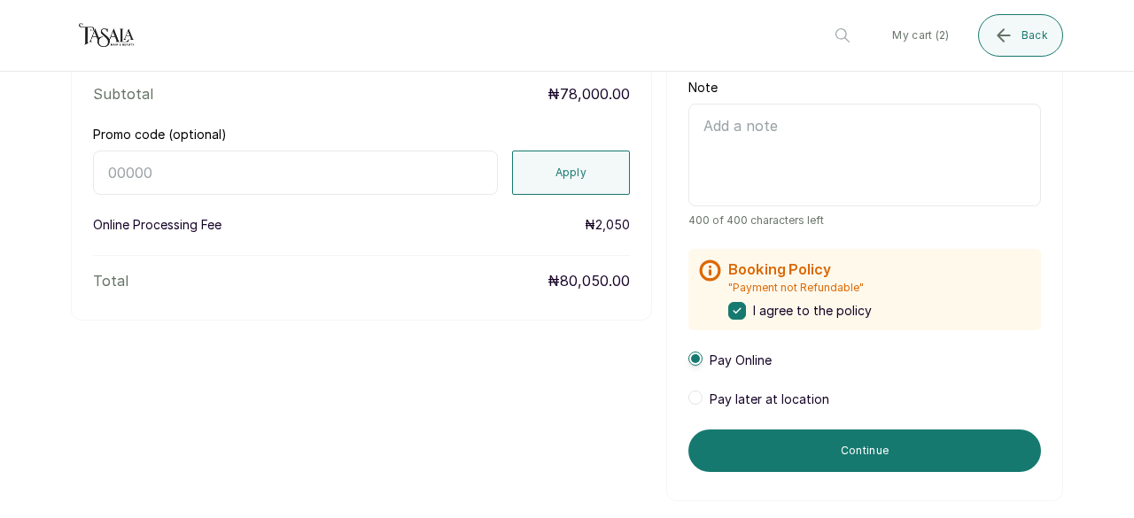
scroll to position [467, 0]
type input "7030057594"
click at [691, 407] on form "Phone Number +234 7030057594 Name Kemi Ayanlowo Email ayankemi@yahoo.com Note 4…" at bounding box center [865, 140] width 353 height 664
click at [689, 398] on span at bounding box center [696, 397] width 14 height 14
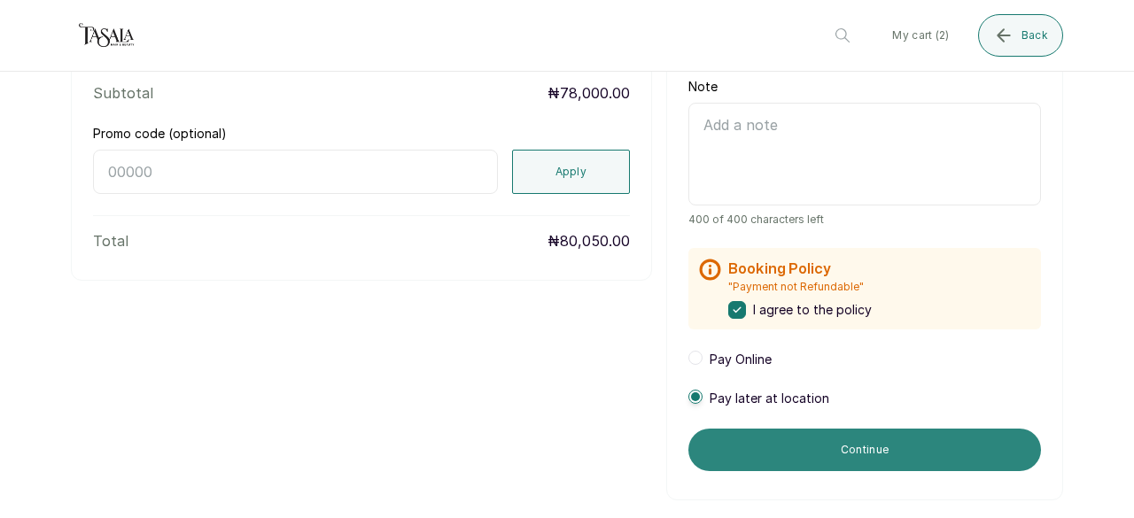
click at [721, 455] on button "Continue" at bounding box center [865, 450] width 353 height 43
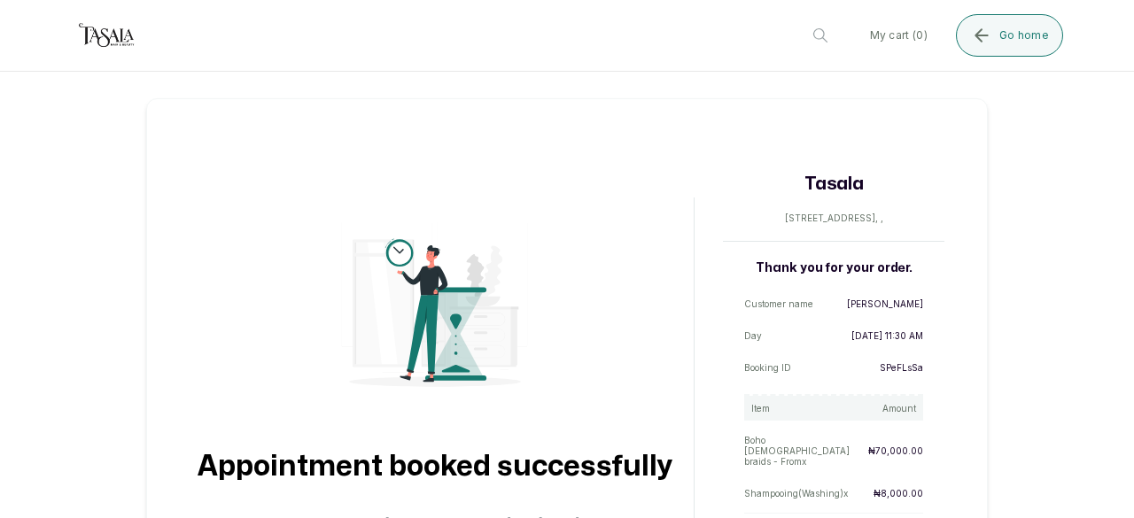
scroll to position [179, 0]
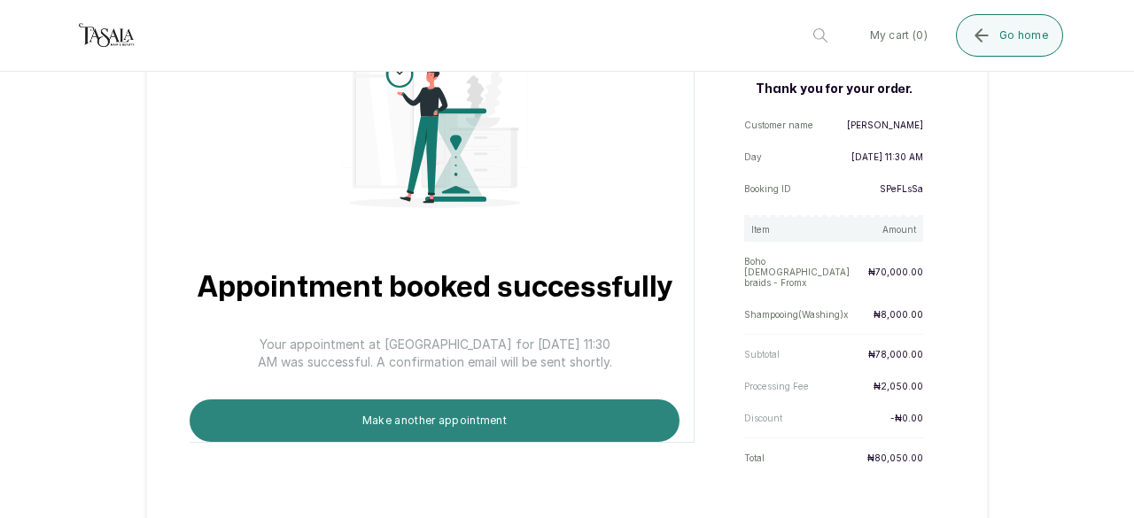
click at [456, 400] on button "Make another appointment" at bounding box center [435, 421] width 490 height 43
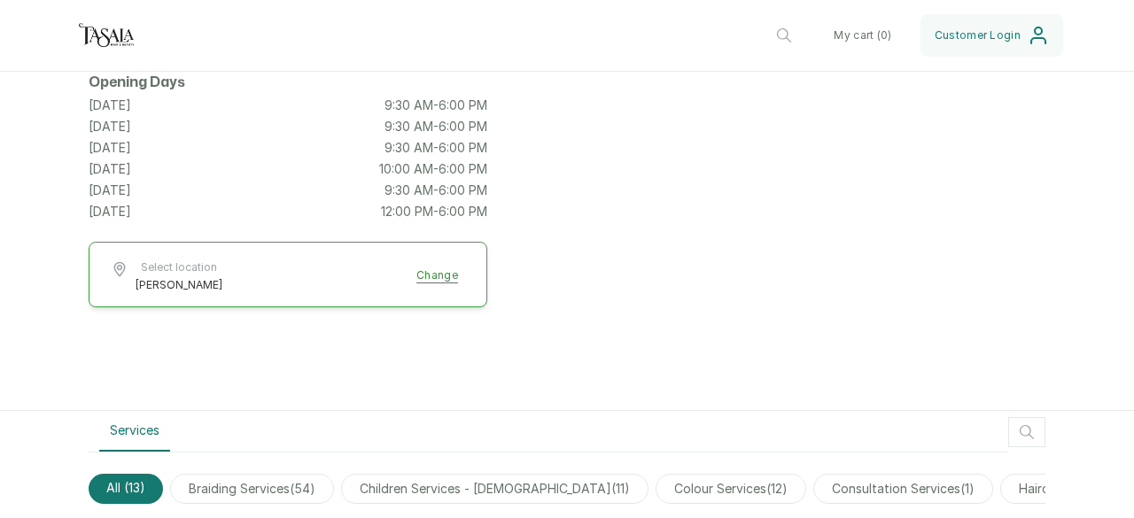
scroll to position [0, 0]
